Goal: Navigation & Orientation: Find specific page/section

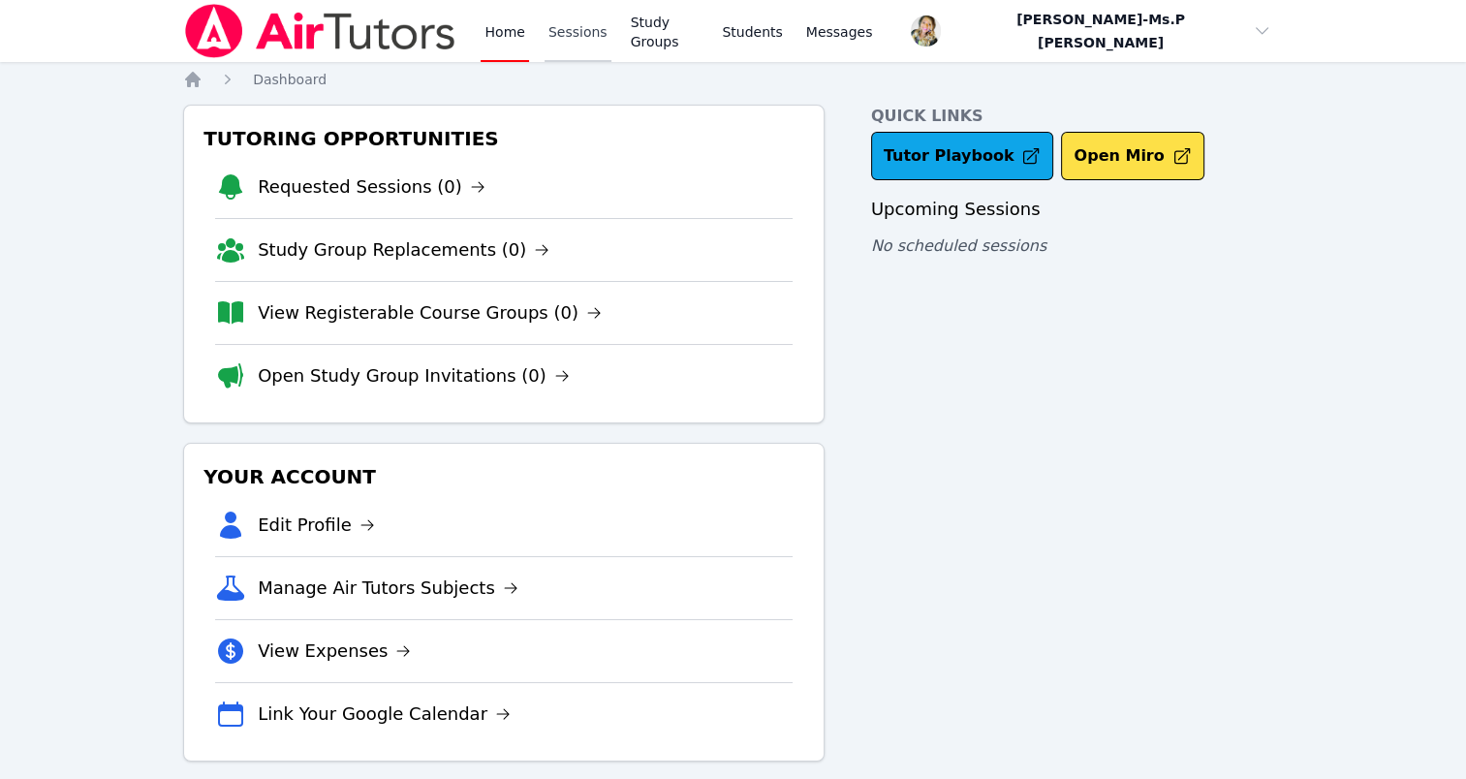
click at [583, 31] on link "Sessions" at bounding box center [578, 31] width 67 height 62
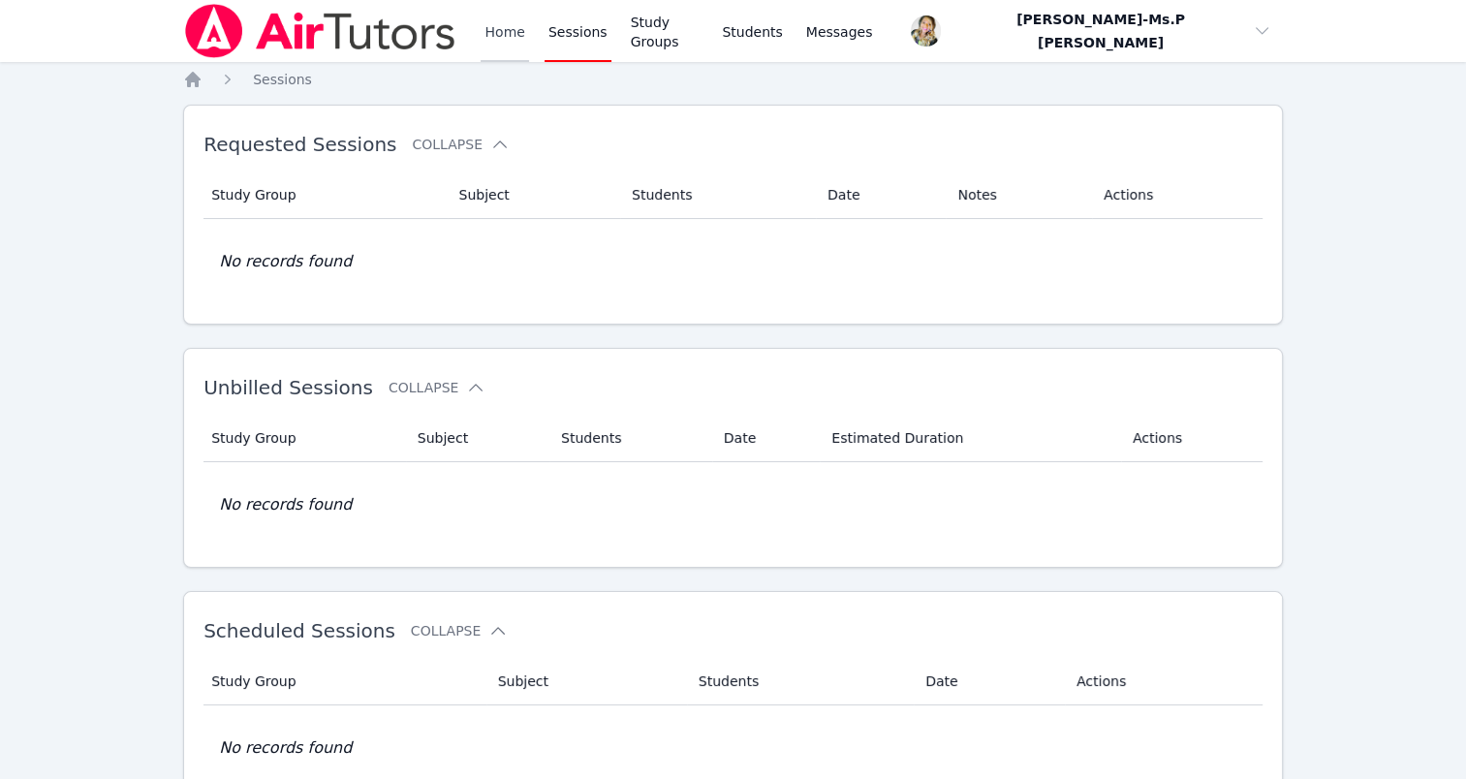
click at [492, 39] on link "Home" at bounding box center [504, 31] width 47 height 62
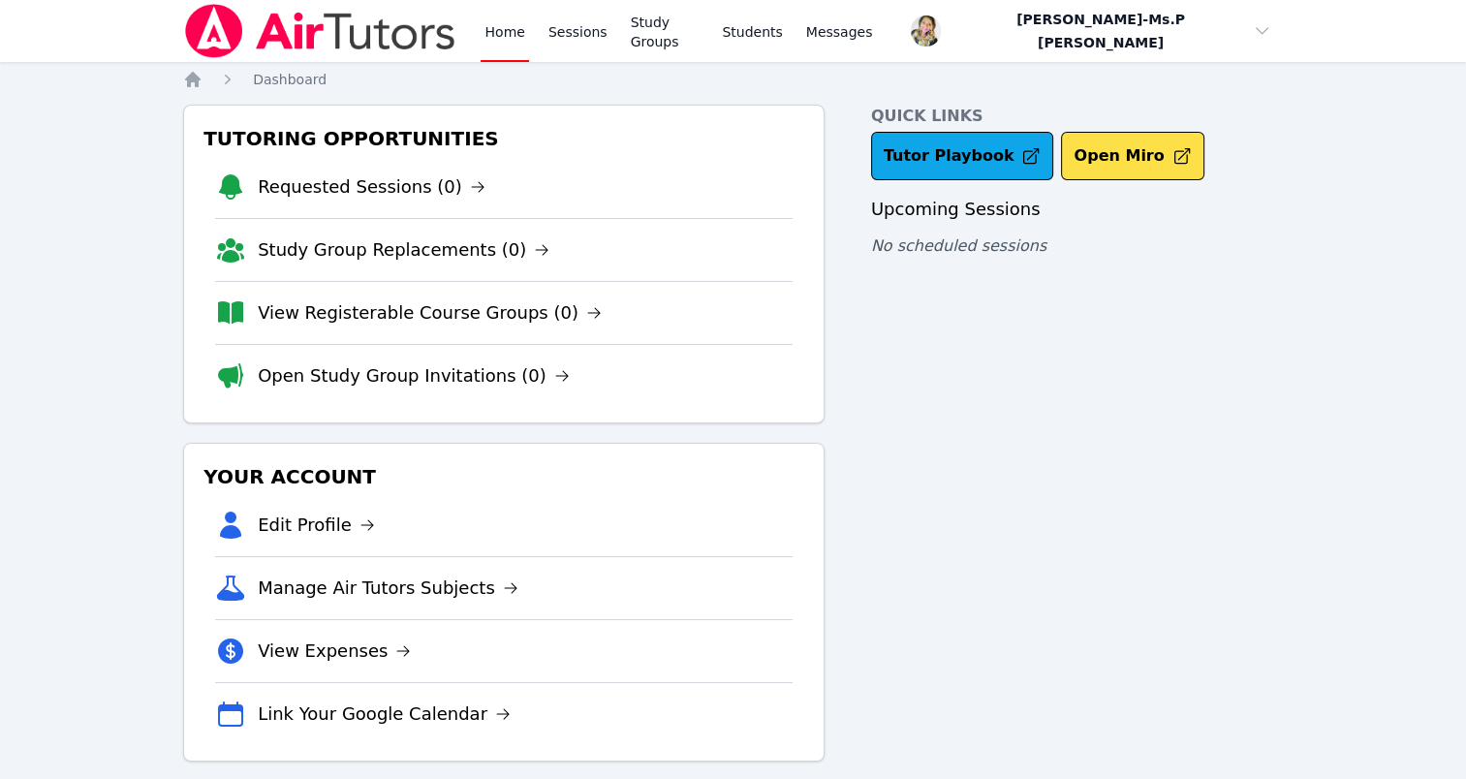
click at [373, 31] on img at bounding box center [320, 31] width 274 height 54
click at [198, 80] on icon "Breadcrumb" at bounding box center [193, 80] width 16 height 16
click at [538, 43] on div "Home Sessions Study Groups Students Messages" at bounding box center [678, 31] width 395 height 62
click at [566, 38] on link "Sessions" at bounding box center [578, 31] width 67 height 62
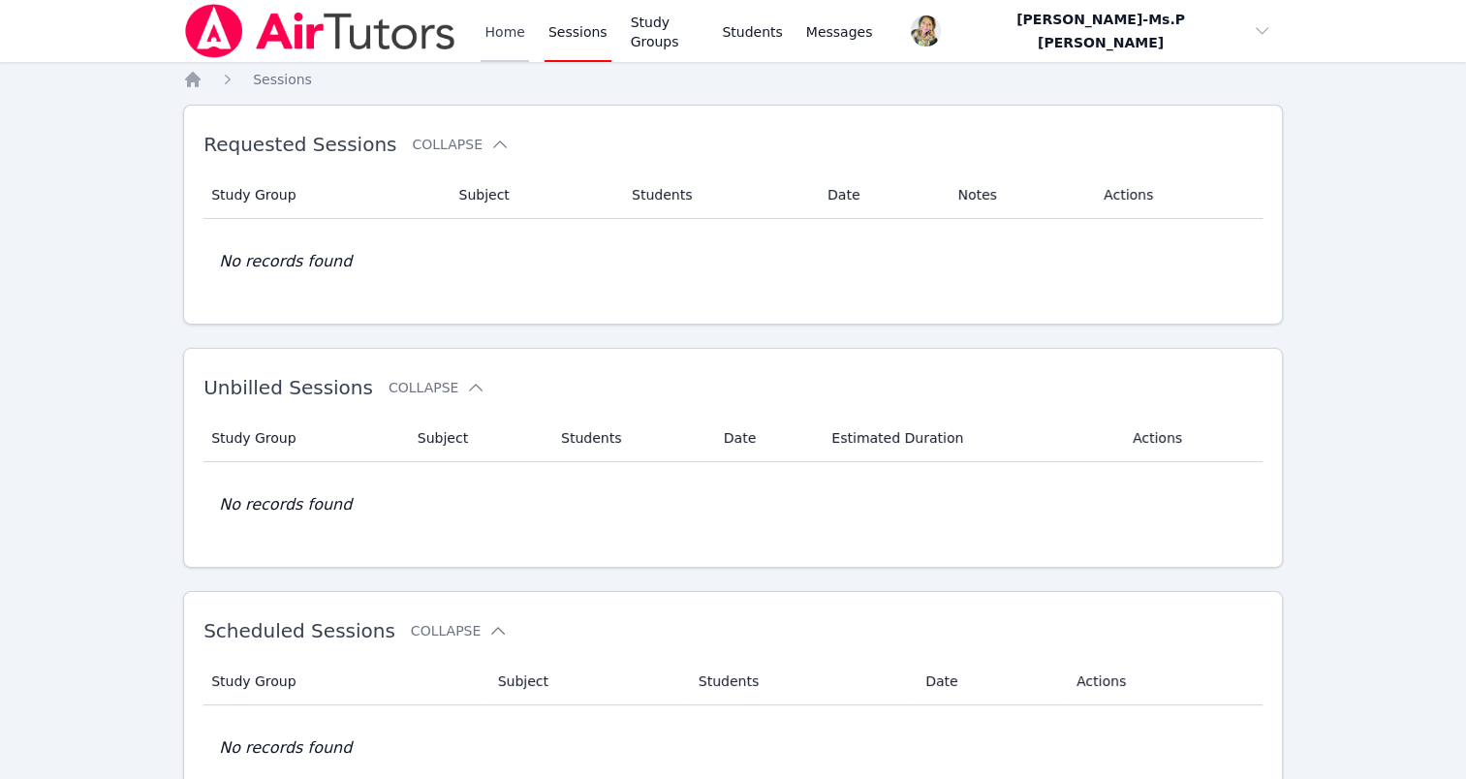
click at [496, 43] on link "Home" at bounding box center [504, 31] width 47 height 62
